Goal: Transaction & Acquisition: Subscribe to service/newsletter

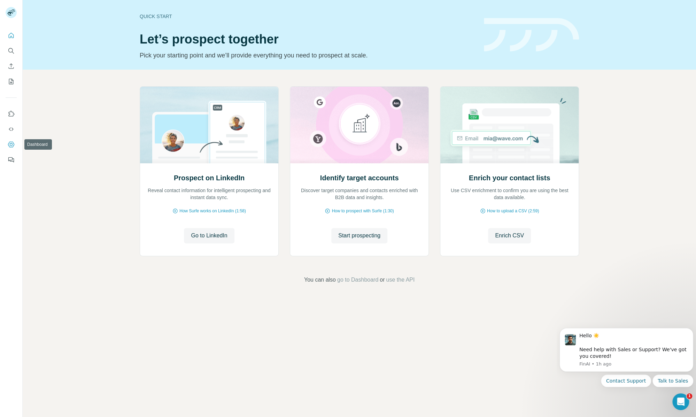
click at [9, 147] on icon "Dashboard" at bounding box center [11, 144] width 6 height 6
click at [11, 148] on button "Dashboard" at bounding box center [11, 144] width 11 height 13
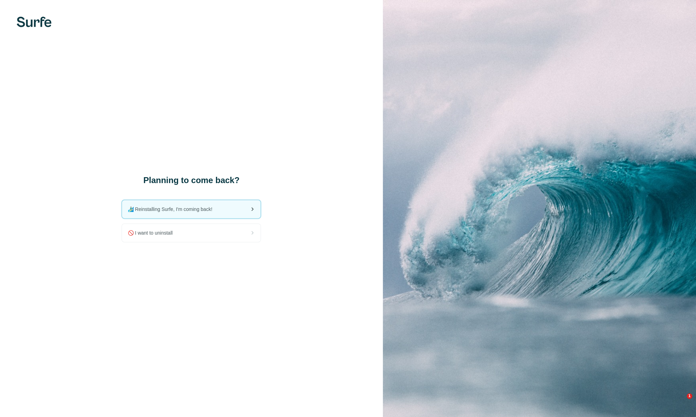
click at [215, 210] on span "🏄🏻‍♂️ Reinstalling Surfe, I'm coming back!" at bounding box center [172, 209] width 90 height 7
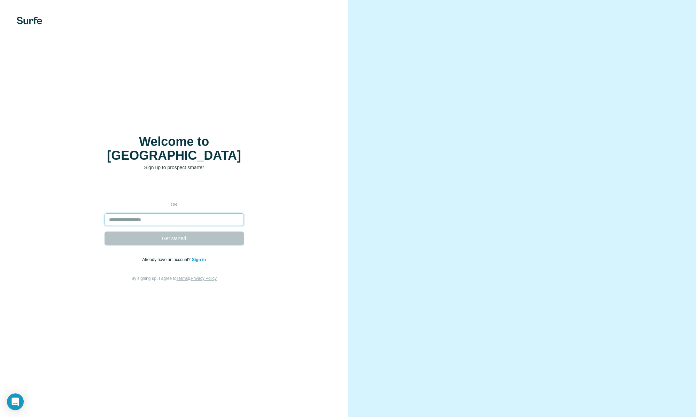
click at [199, 214] on input "email" at bounding box center [173, 220] width 139 height 13
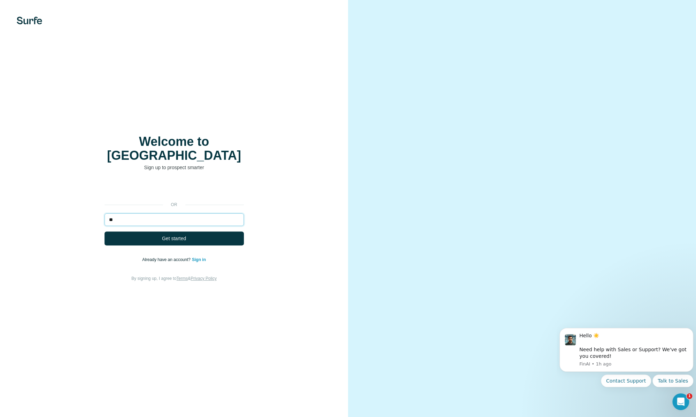
type input "*"
type input "**********"
click at [104, 232] on button "Get started" at bounding box center [173, 239] width 139 height 14
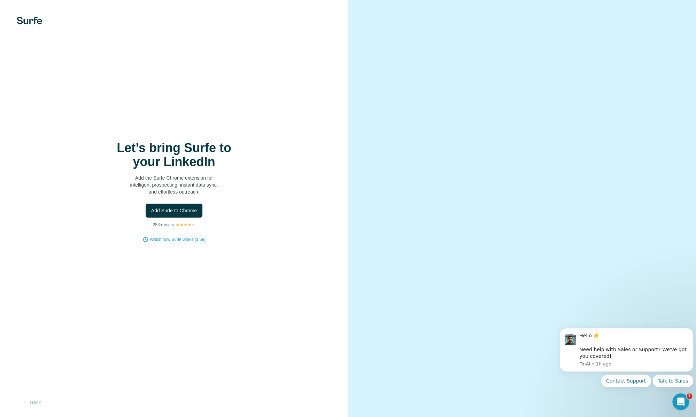
click at [199, 209] on button "Add Surfe to Chrome" at bounding box center [174, 211] width 57 height 14
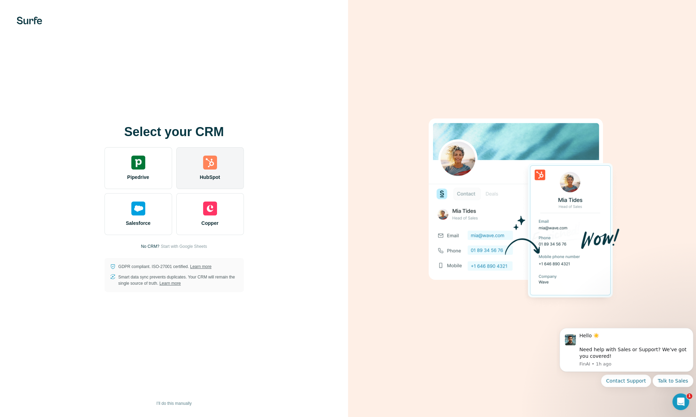
click at [198, 170] on div "HubSpot" at bounding box center [210, 168] width 68 height 42
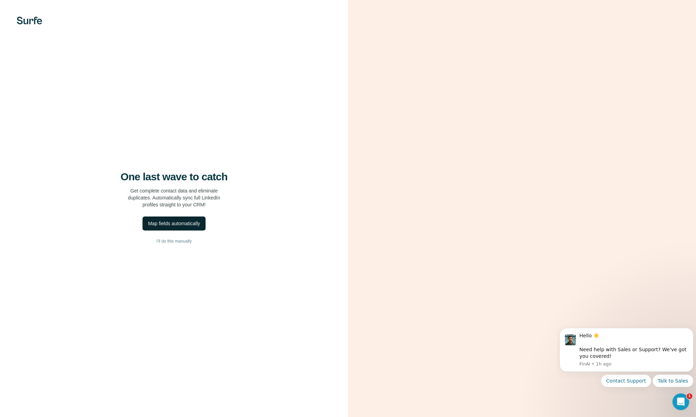
click at [200, 225] on div "Map fields automatically" at bounding box center [174, 223] width 52 height 7
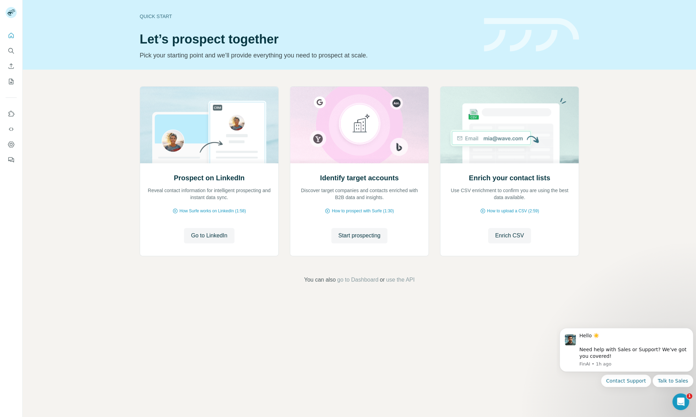
click at [5, 141] on div at bounding box center [11, 95] width 22 height 141
click at [13, 142] on icon "Dashboard" at bounding box center [11, 144] width 7 height 7
